Goal: Navigation & Orientation: Go to known website

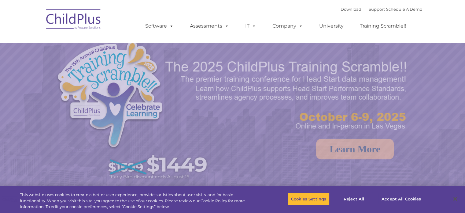
select select "MEDIUM"
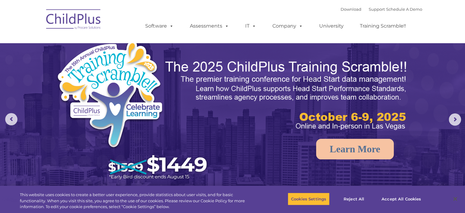
click at [80, 19] on img at bounding box center [73, 20] width 61 height 31
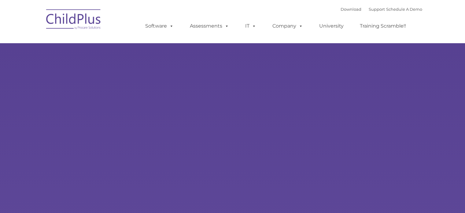
select select "MEDIUM"
